Goal: Information Seeking & Learning: Learn about a topic

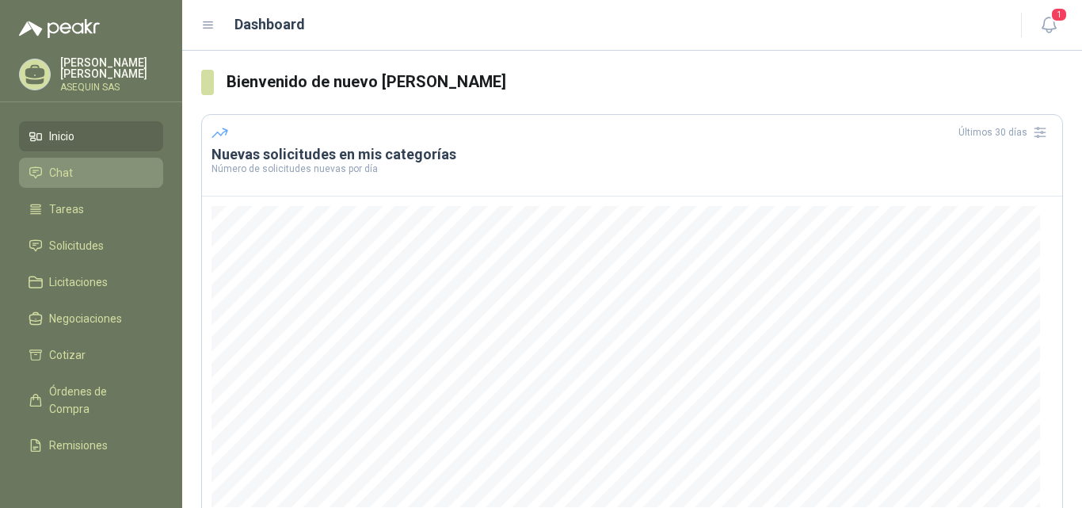
click at [108, 176] on li "Chat" at bounding box center [91, 172] width 125 height 17
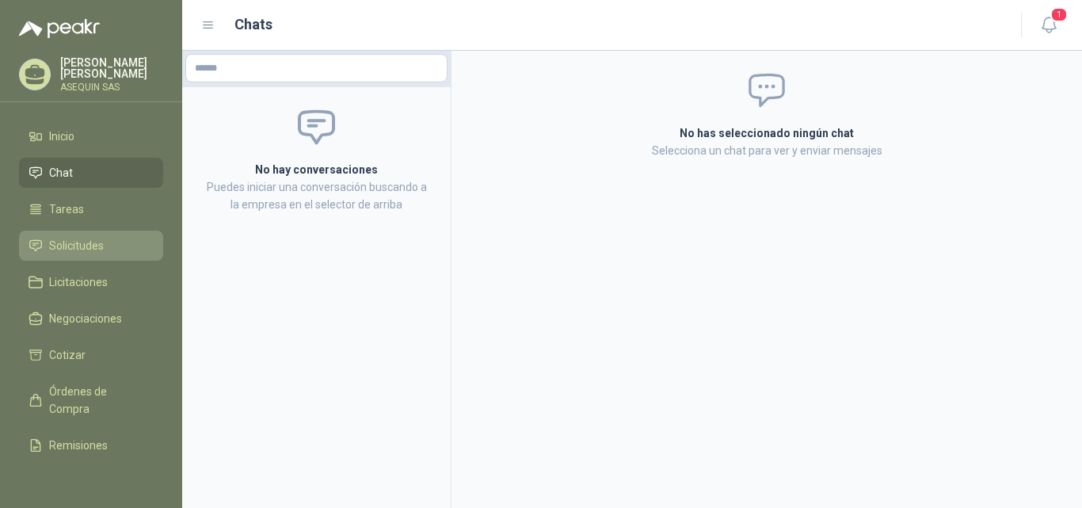
click at [79, 245] on span "Solicitudes" at bounding box center [76, 245] width 55 height 17
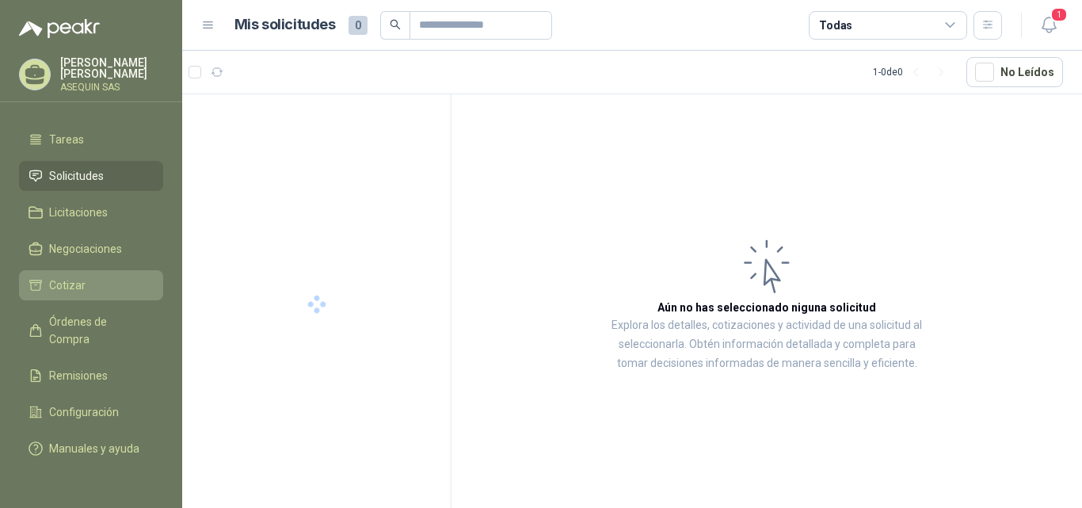
scroll to position [79, 0]
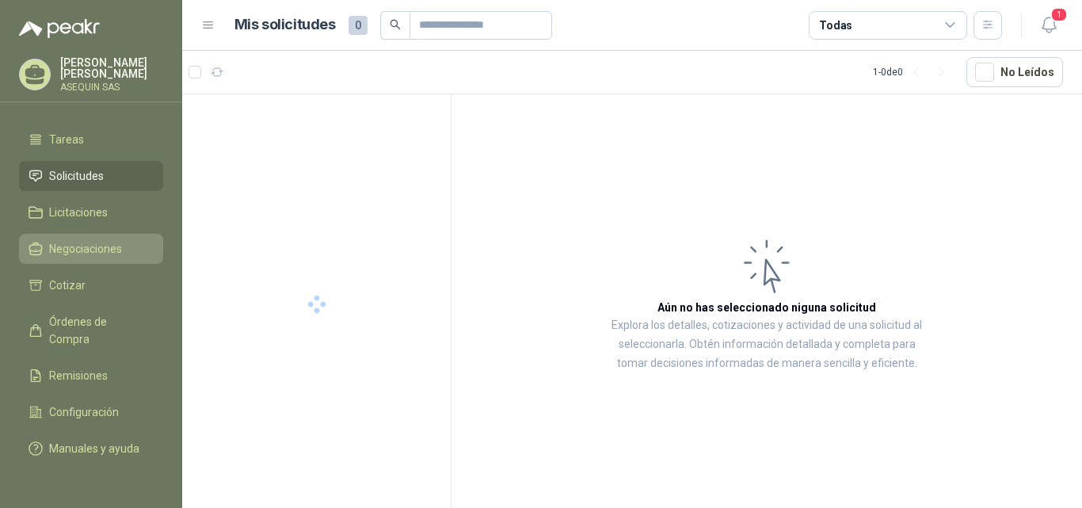
click at [84, 240] on span "Negociaciones" at bounding box center [85, 248] width 73 height 17
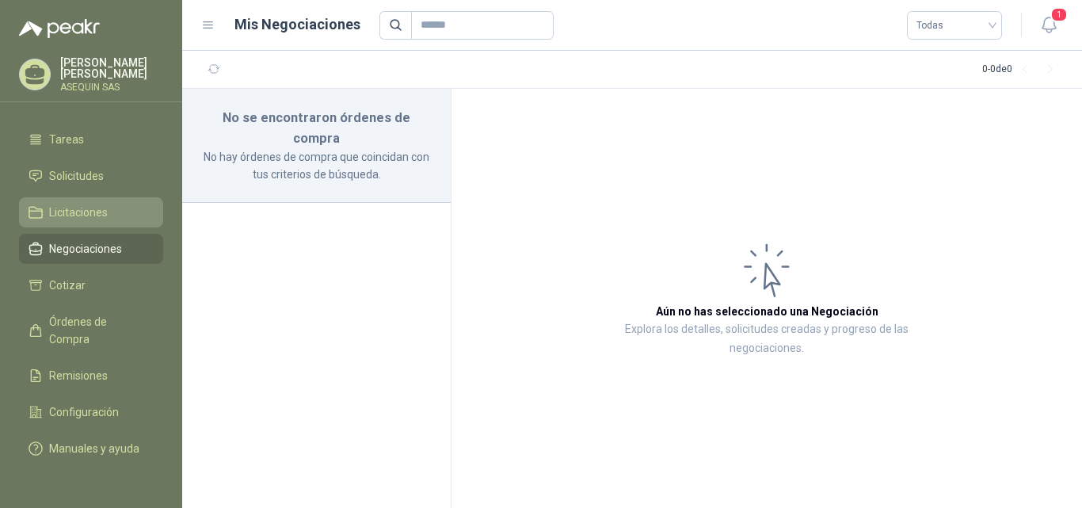
click at [112, 209] on li "Licitaciones" at bounding box center [91, 211] width 125 height 17
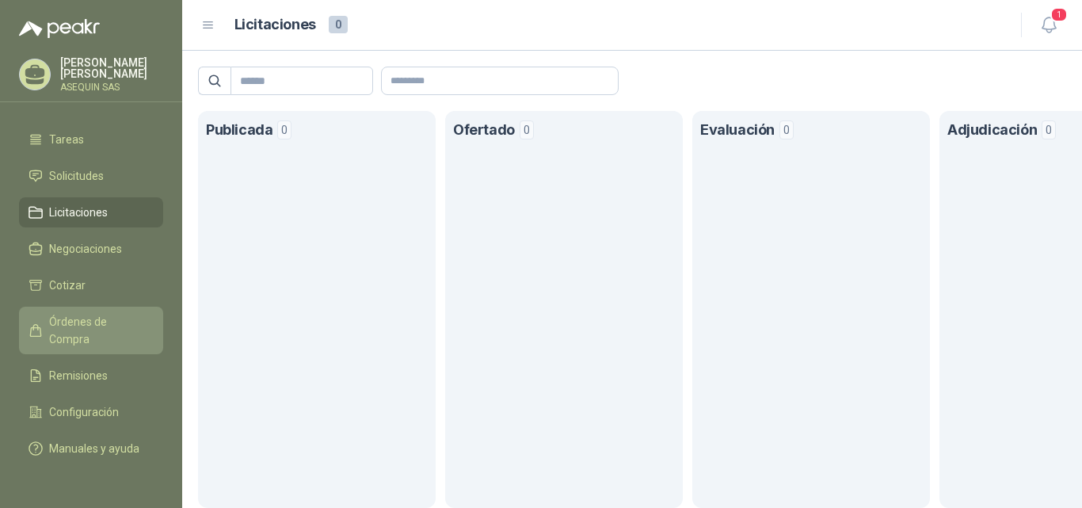
click at [95, 313] on span "Órdenes de Compra" at bounding box center [98, 330] width 99 height 35
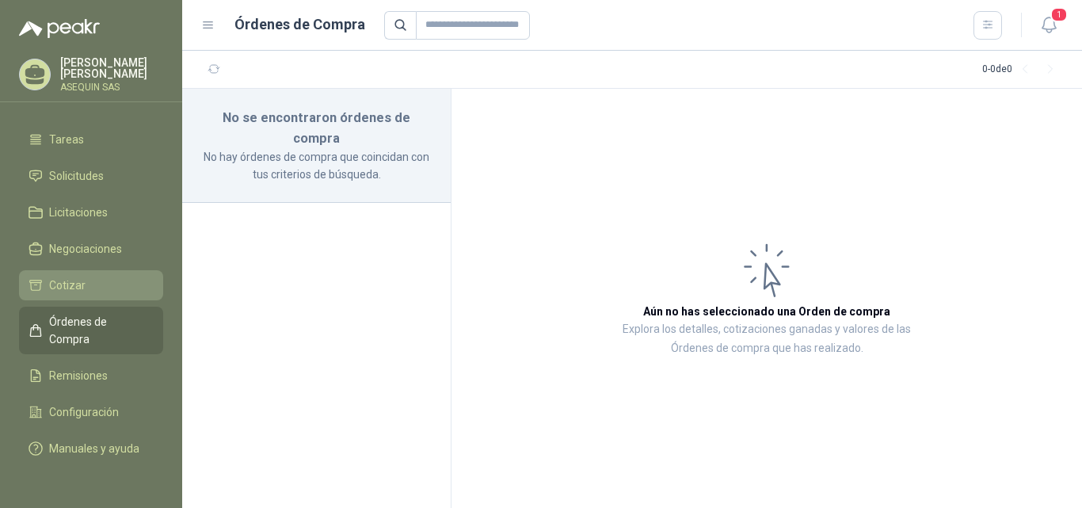
click at [66, 279] on span "Cotizar" at bounding box center [67, 284] width 36 height 17
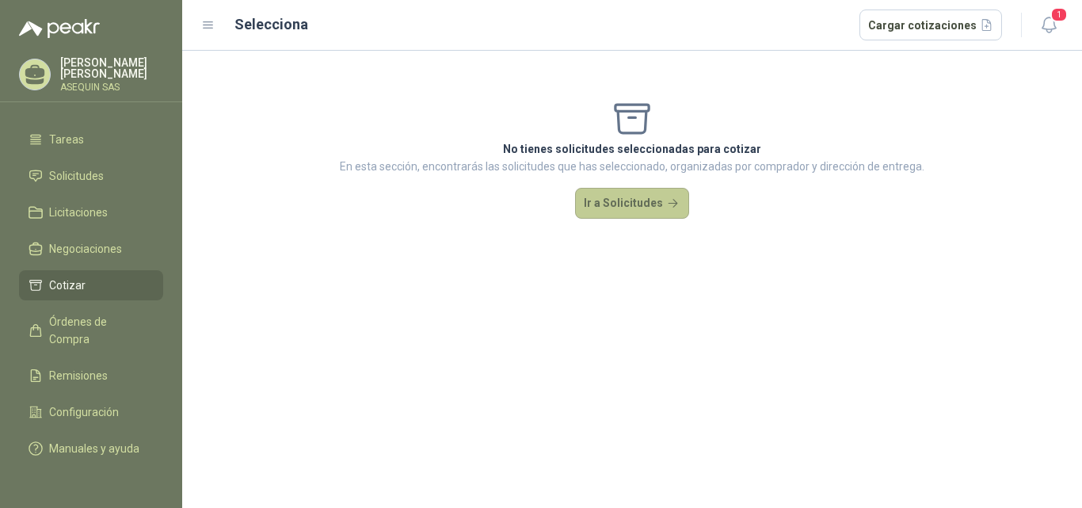
click at [640, 188] on button "Ir a Solicitudes" at bounding box center [632, 204] width 114 height 32
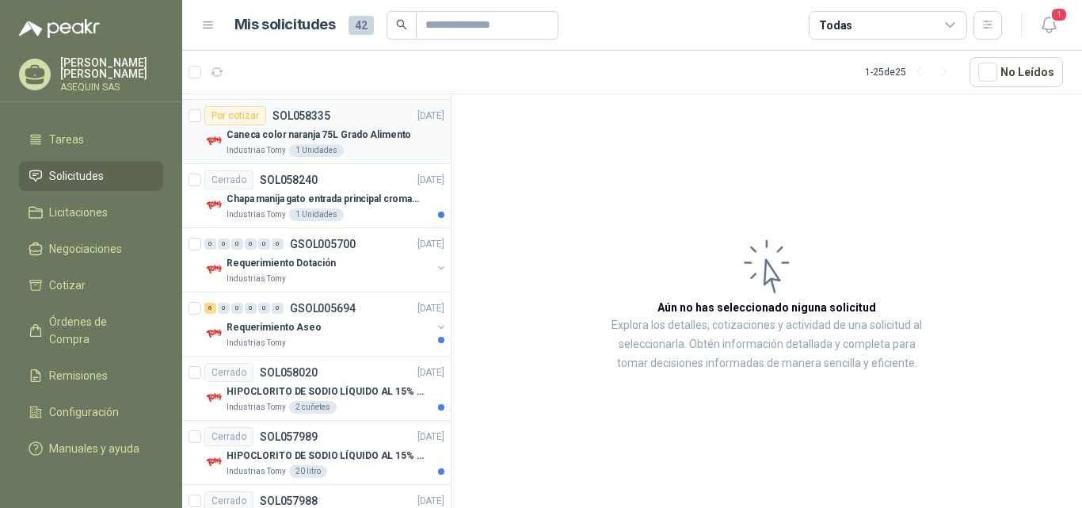
scroll to position [475, 0]
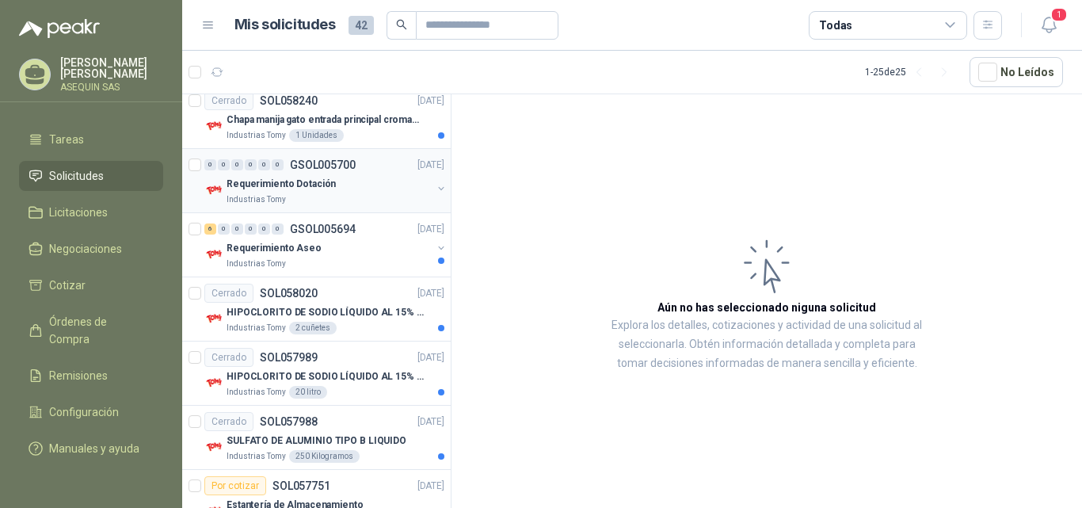
click at [318, 172] on div "0 0 0 0 0 0 GSOL005700 [DATE]" at bounding box center [325, 164] width 243 height 19
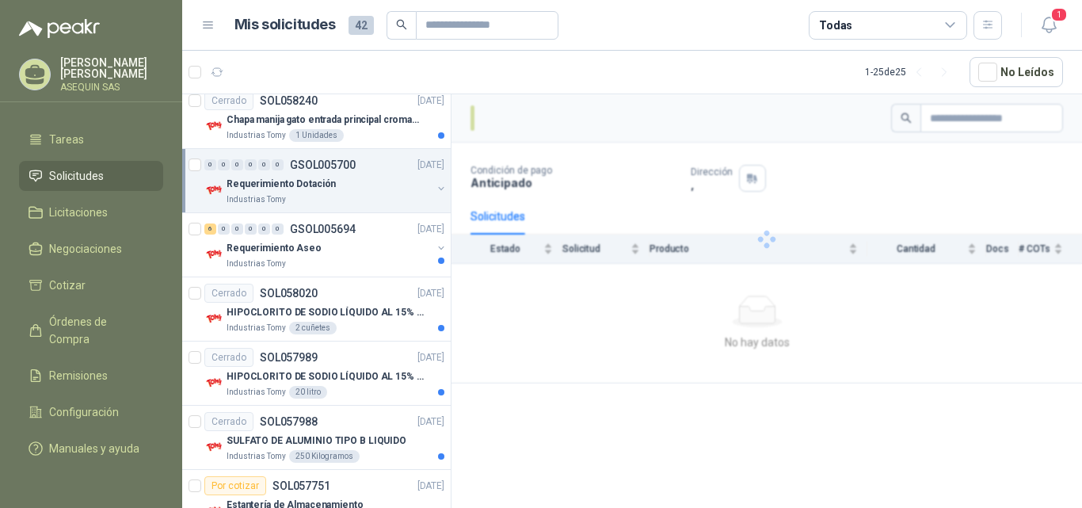
click at [321, 172] on div "0 0 0 0 0 0 GSOL005700 [DATE]" at bounding box center [325, 164] width 243 height 19
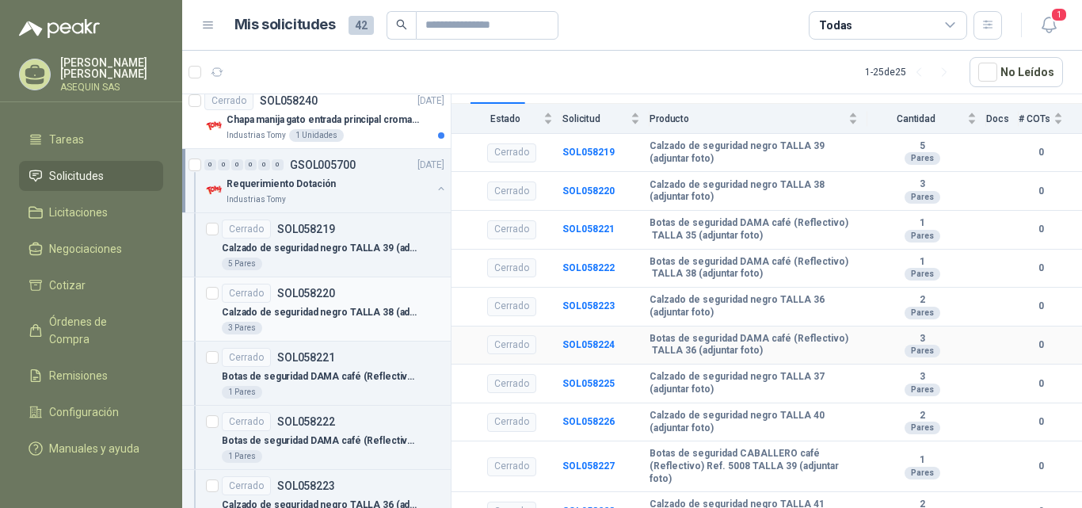
scroll to position [188, 0]
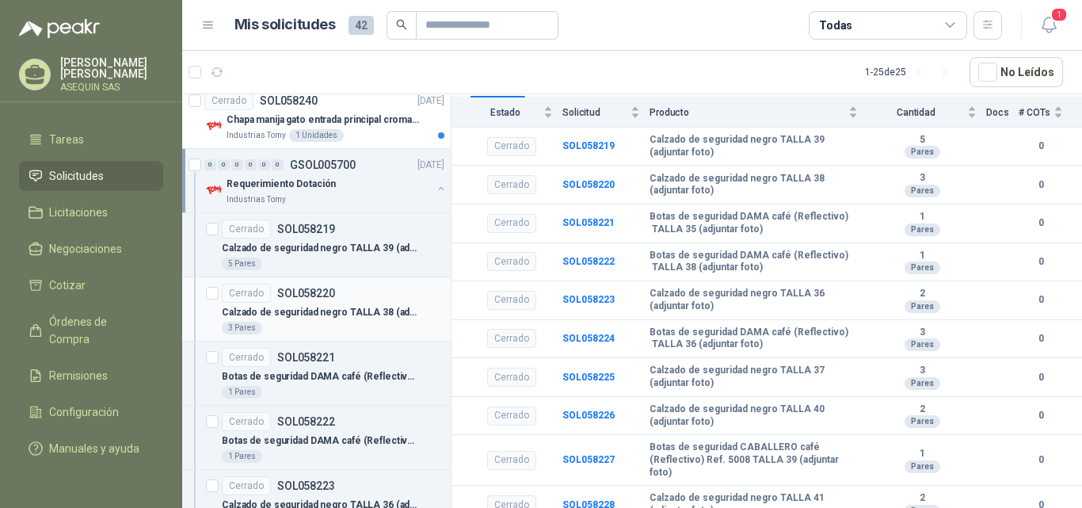
click at [363, 305] on p "Calzado de seguridad negro TALLA 38 (adjuntar foto)" at bounding box center [320, 312] width 197 height 15
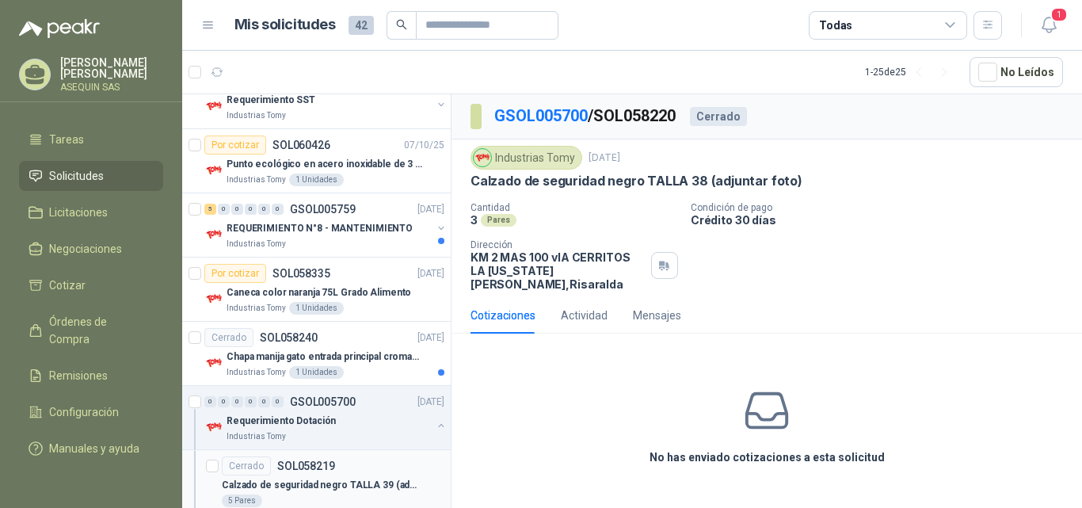
scroll to position [238, 0]
click at [341, 273] on div "Por cotizar SOL058335 [DATE]" at bounding box center [324, 273] width 240 height 19
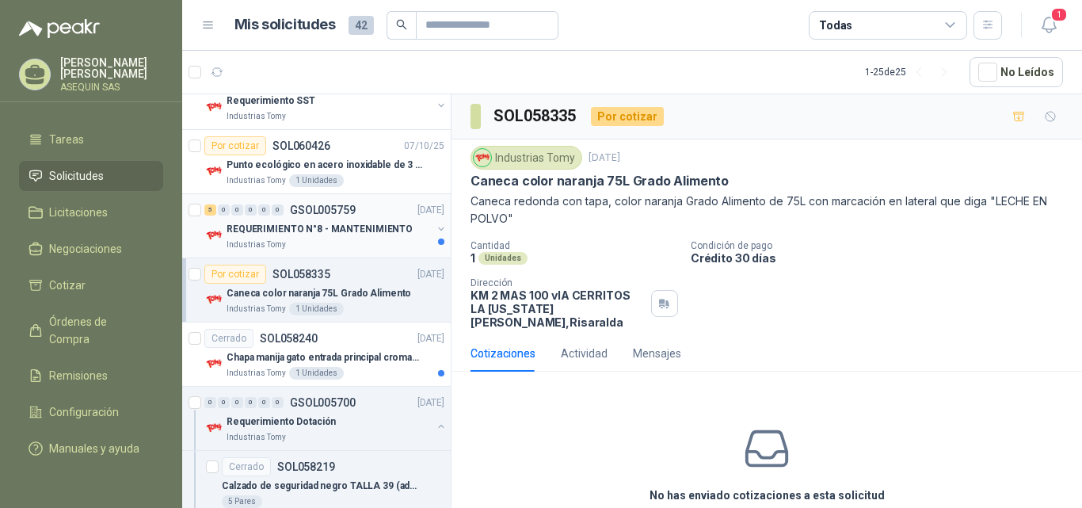
click at [371, 241] on div "Industrias Tomy" at bounding box center [328, 244] width 205 height 13
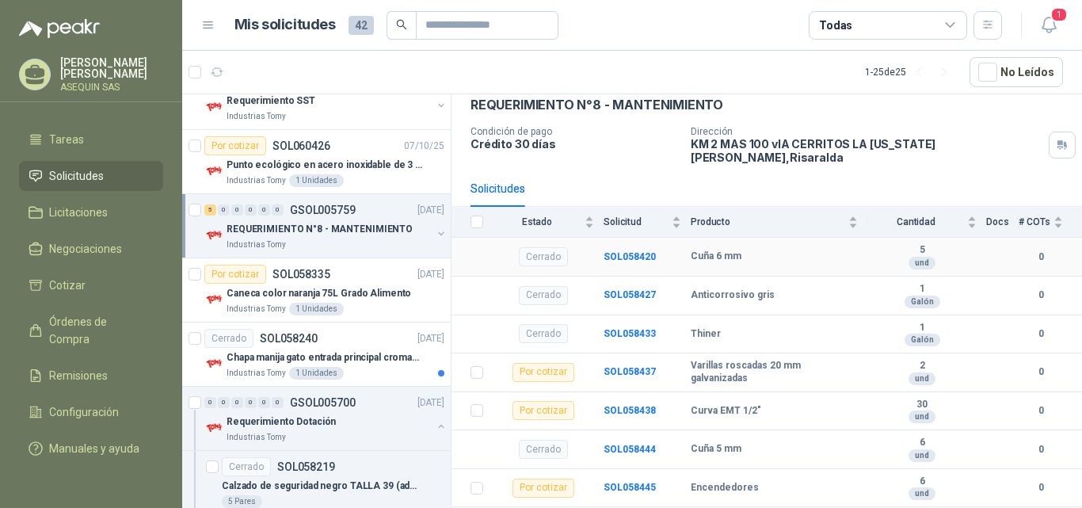
scroll to position [189, 0]
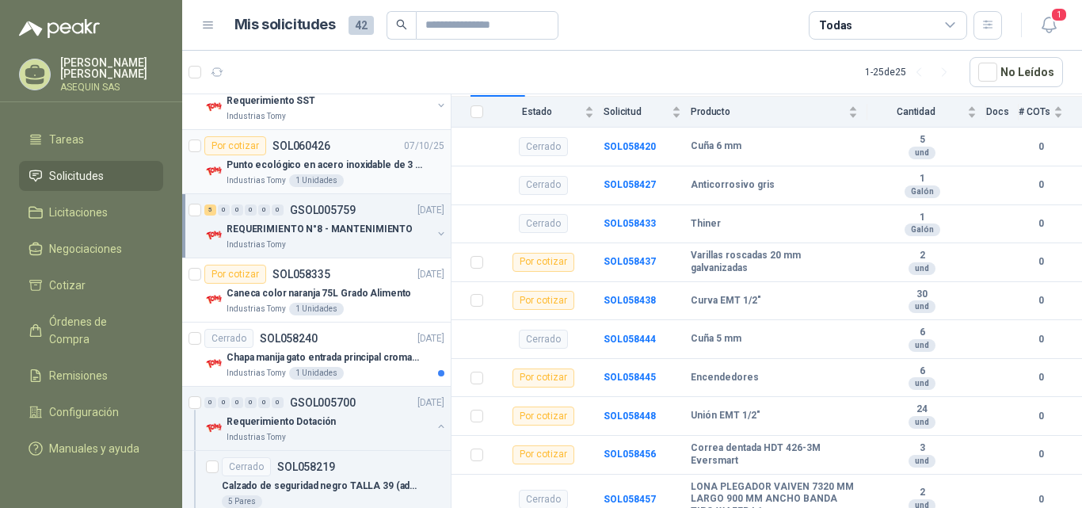
click at [317, 150] on p "SOL060426" at bounding box center [301, 145] width 58 height 11
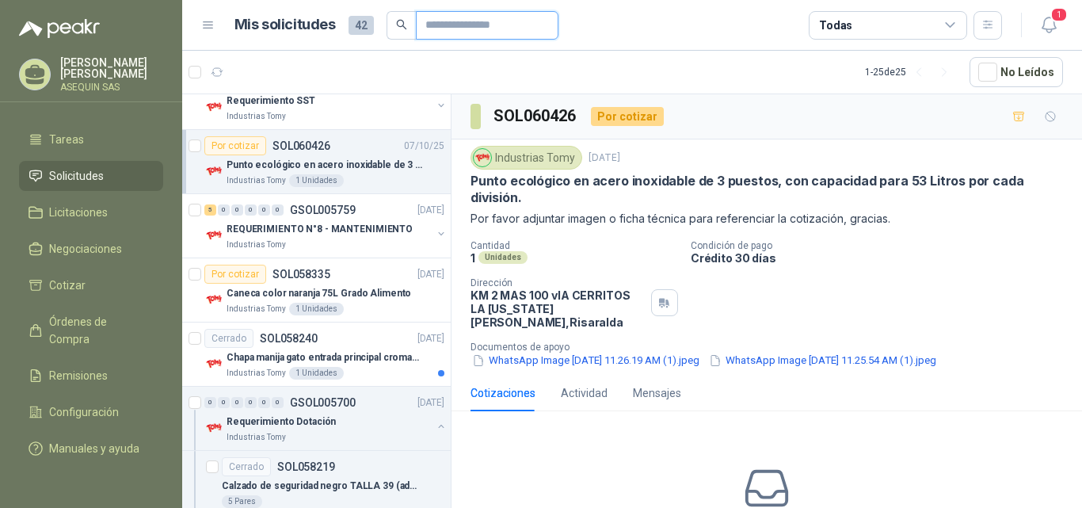
click at [498, 32] on input "text" at bounding box center [480, 25] width 111 height 27
click at [496, 34] on input "text" at bounding box center [480, 25] width 111 height 27
drag, startPoint x: 348, startPoint y: 17, endPoint x: 352, endPoint y: 26, distance: 9.6
click at [352, 26] on span "42" at bounding box center [360, 25] width 25 height 19
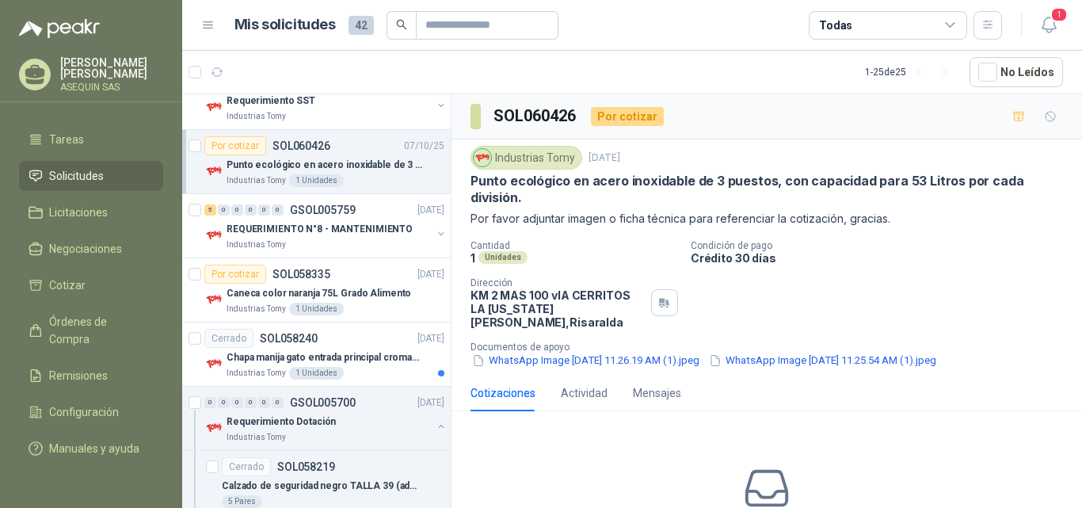
click at [352, 26] on span "42" at bounding box center [360, 25] width 25 height 19
click at [204, 28] on icon at bounding box center [208, 25] width 10 height 6
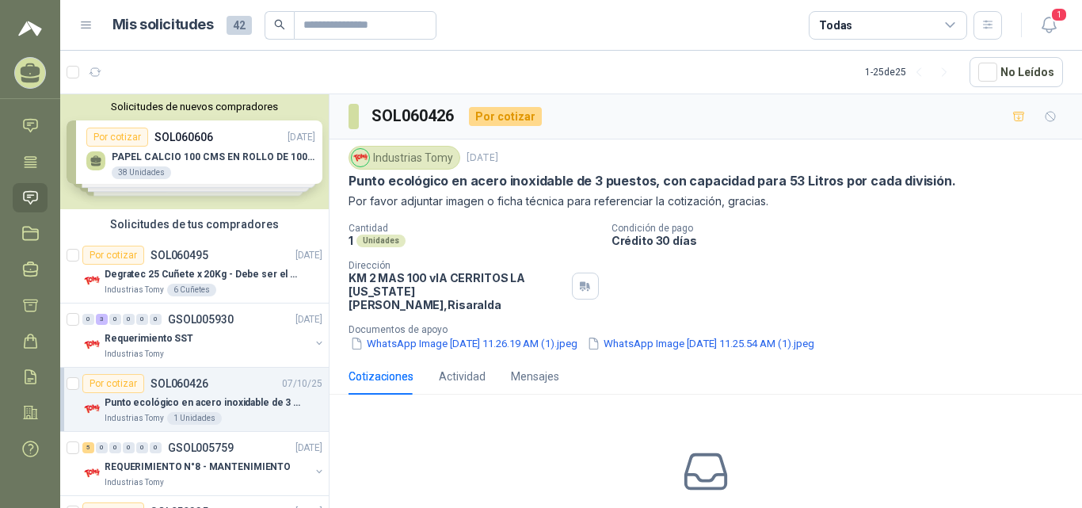
click at [275, 150] on div "Solicitudes de nuevos compradores Por cotizar SOL060606 [DATE] PAPEL CALCIO 100…" at bounding box center [194, 151] width 268 height 115
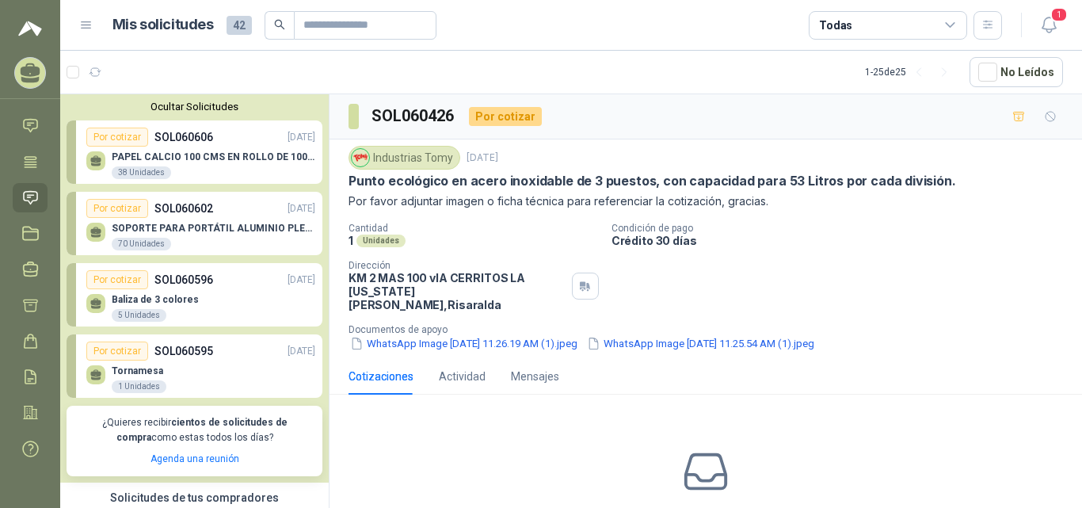
click at [275, 146] on link "Por cotizar SOL060606 [DATE] PAPEL CALCIO 100 CMS EN ROLLO DE 100 GR 38 Unidades" at bounding box center [195, 151] width 256 height 63
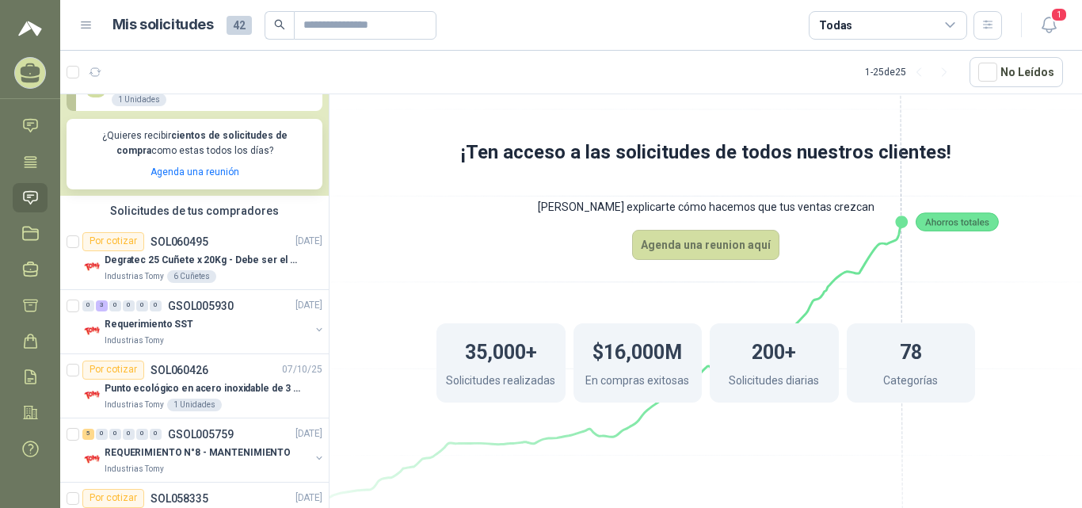
scroll to position [317, 0]
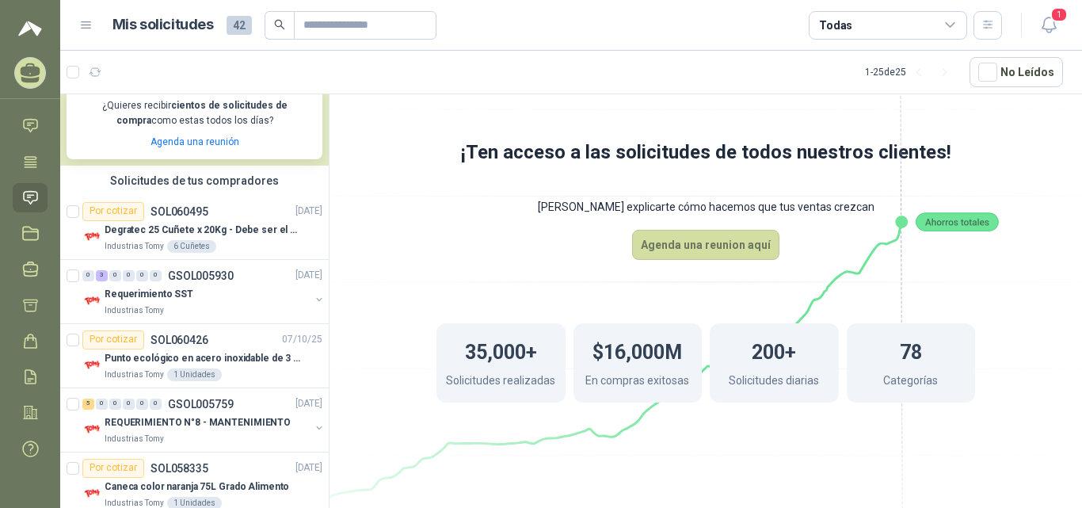
click at [971, 27] on div "Todas" at bounding box center [904, 25] width 193 height 29
click at [943, 28] on icon at bounding box center [950, 25] width 14 height 14
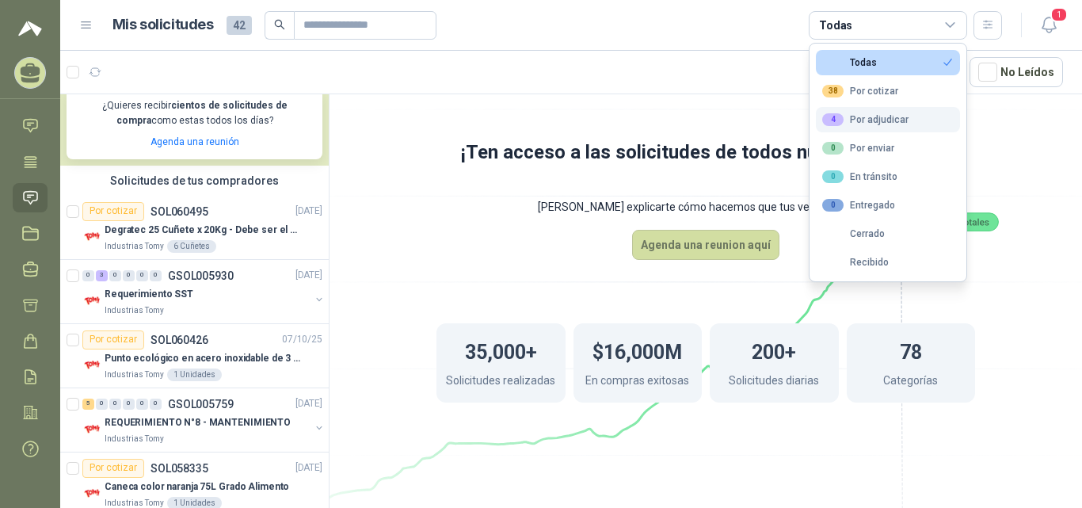
click at [891, 120] on div "4 Por adjudicar" at bounding box center [865, 119] width 86 height 13
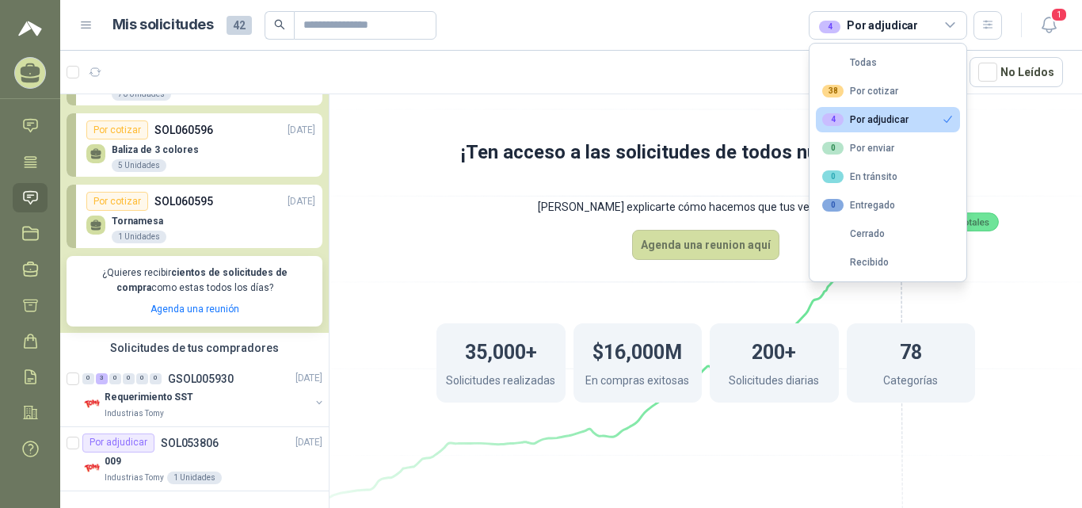
scroll to position [150, 0]
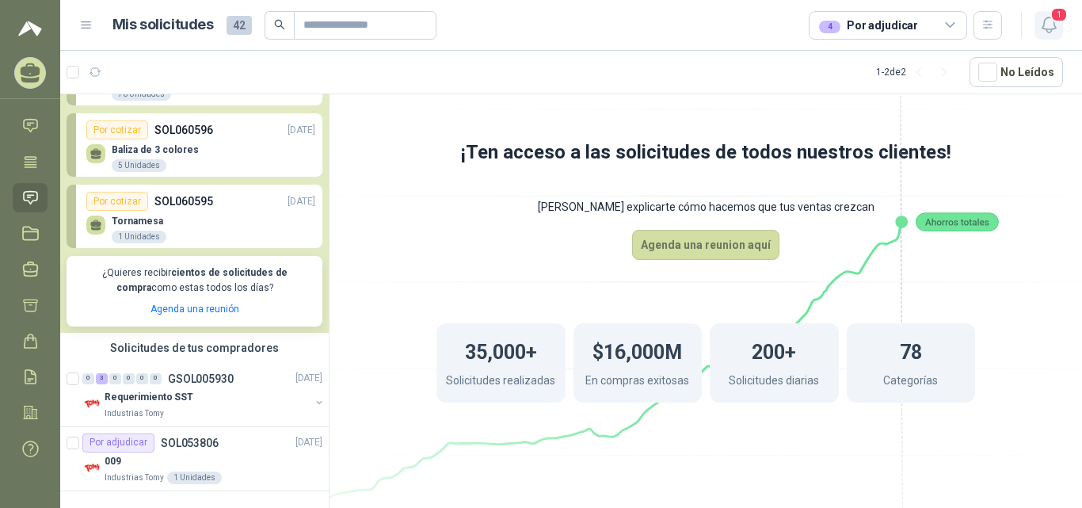
click at [1050, 21] on icon "button" at bounding box center [1049, 25] width 20 height 20
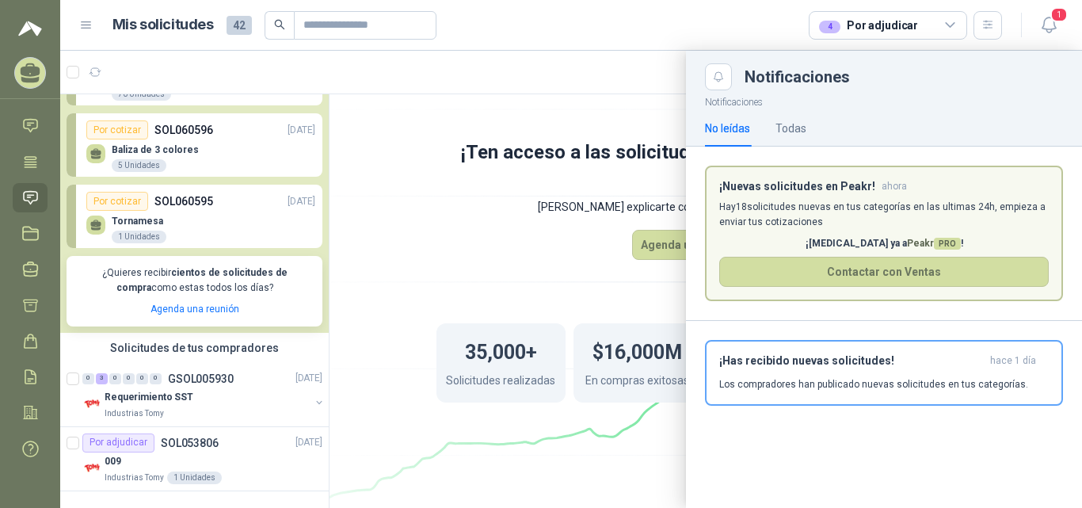
click at [931, 253] on article "¡Nuevas solicitudes en Peakr! ahora Hay 18 solicitudes nuevas en tus categorías…" at bounding box center [884, 233] width 358 height 136
click at [922, 269] on button "Contactar con Ventas" at bounding box center [883, 272] width 329 height 30
